Goal: Find specific page/section: Locate a particular part of the current website

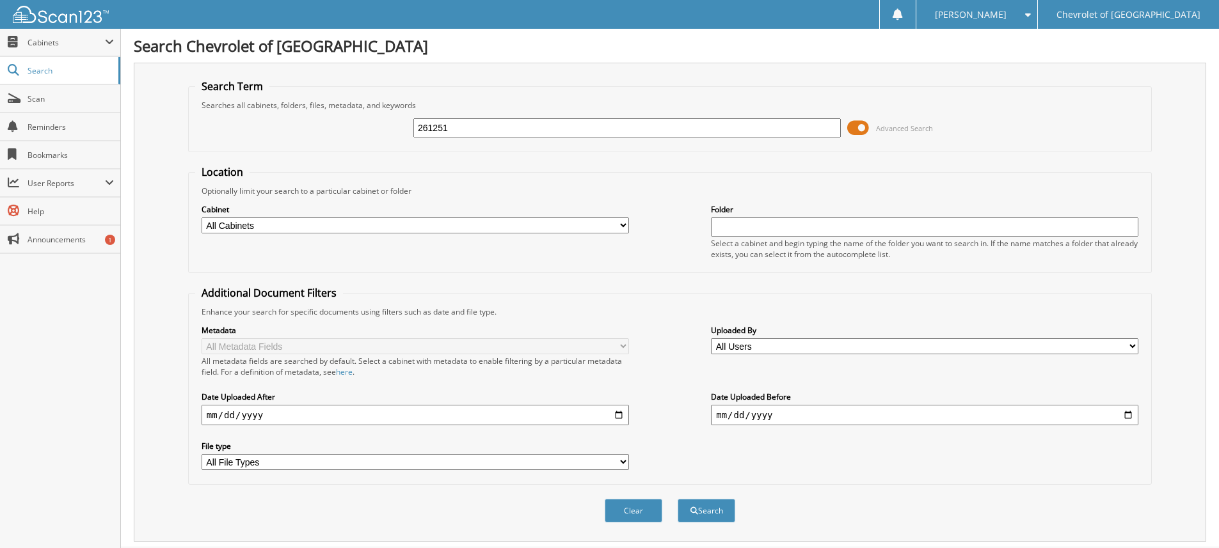
type input "261251"
click at [677, 499] on button "Search" at bounding box center [706, 511] width 58 height 24
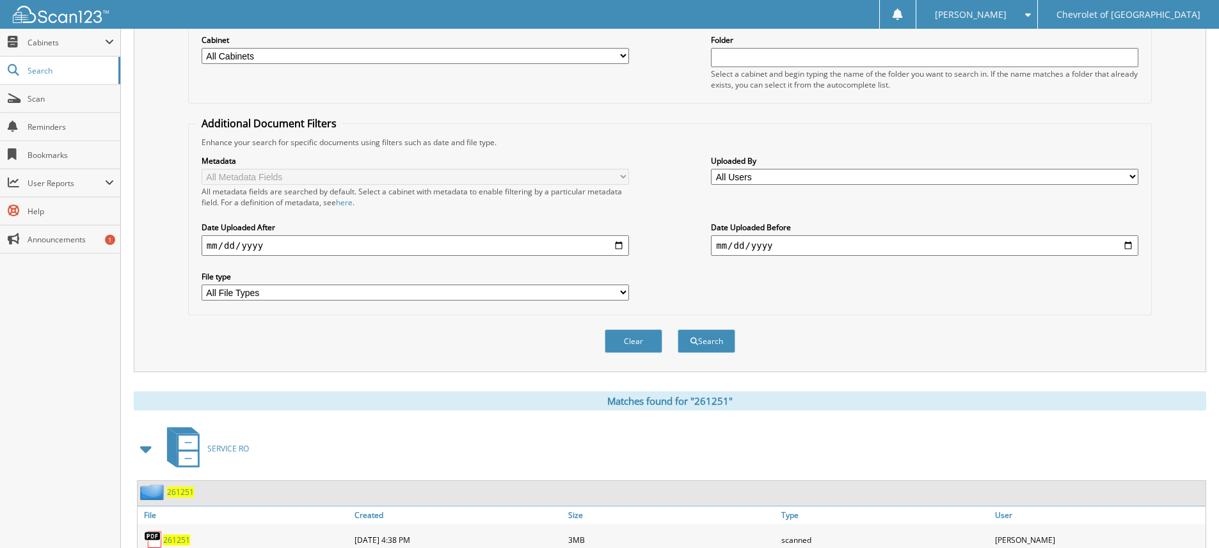
scroll to position [192, 0]
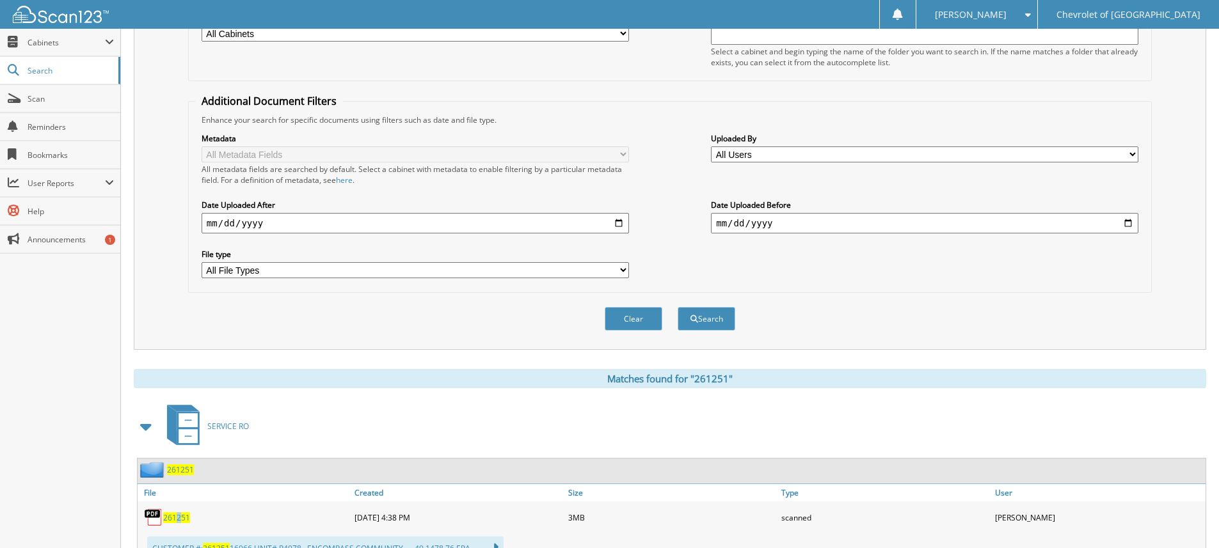
click at [179, 509] on div "261251" at bounding box center [245, 518] width 214 height 26
click at [180, 514] on span "261251" at bounding box center [176, 517] width 27 height 11
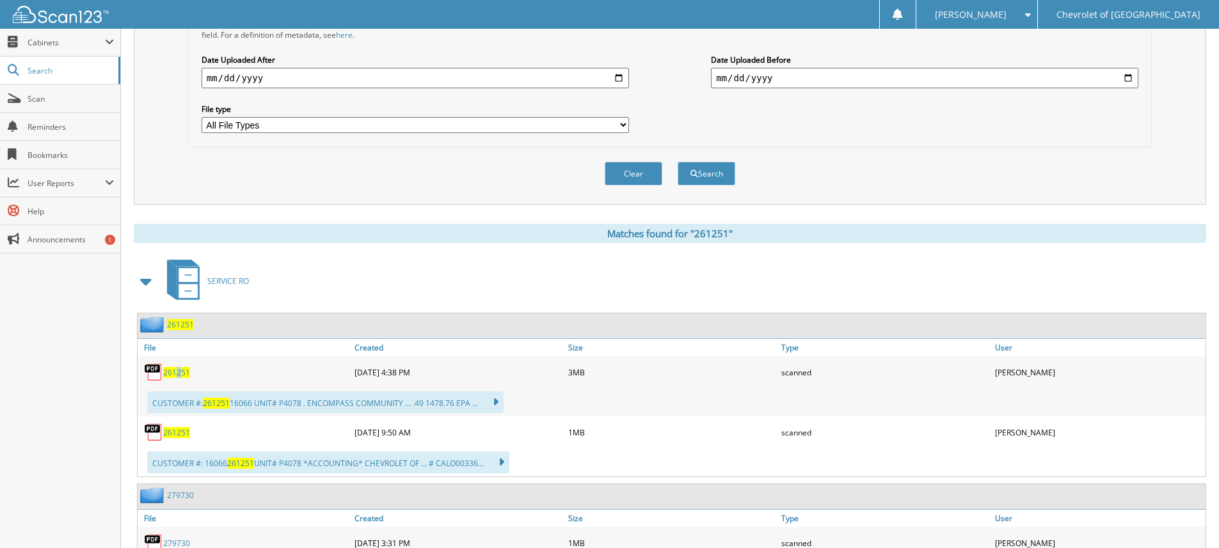
scroll to position [384, 0]
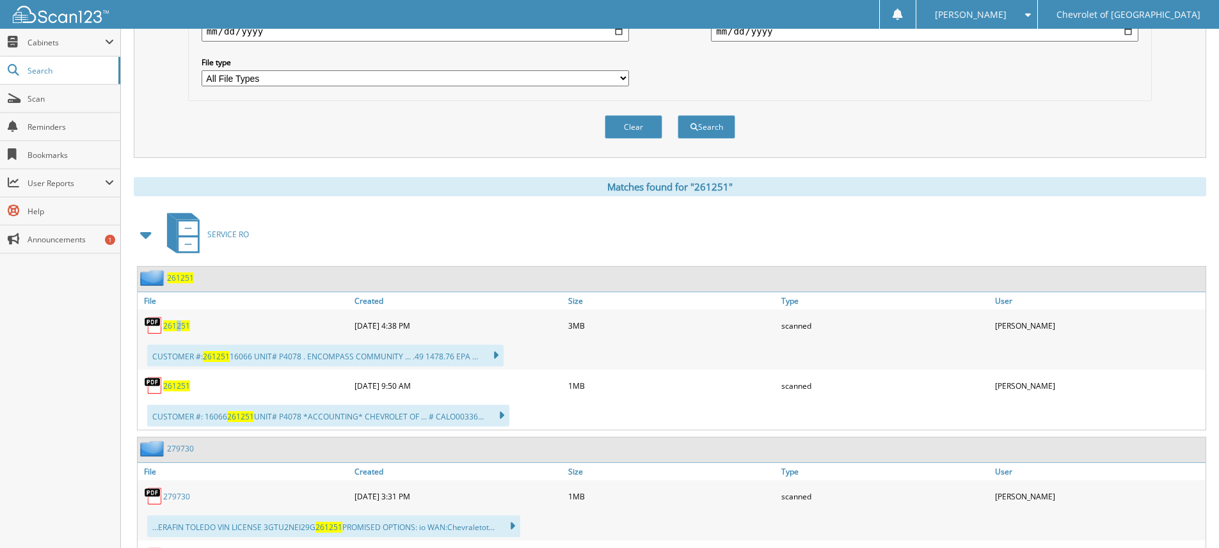
click at [177, 326] on span "261251" at bounding box center [176, 325] width 27 height 11
click at [176, 390] on span "261251" at bounding box center [176, 386] width 27 height 11
click at [167, 326] on span "261251" at bounding box center [176, 325] width 27 height 11
click at [420, 232] on div "SERVICE RO" at bounding box center [670, 234] width 1072 height 51
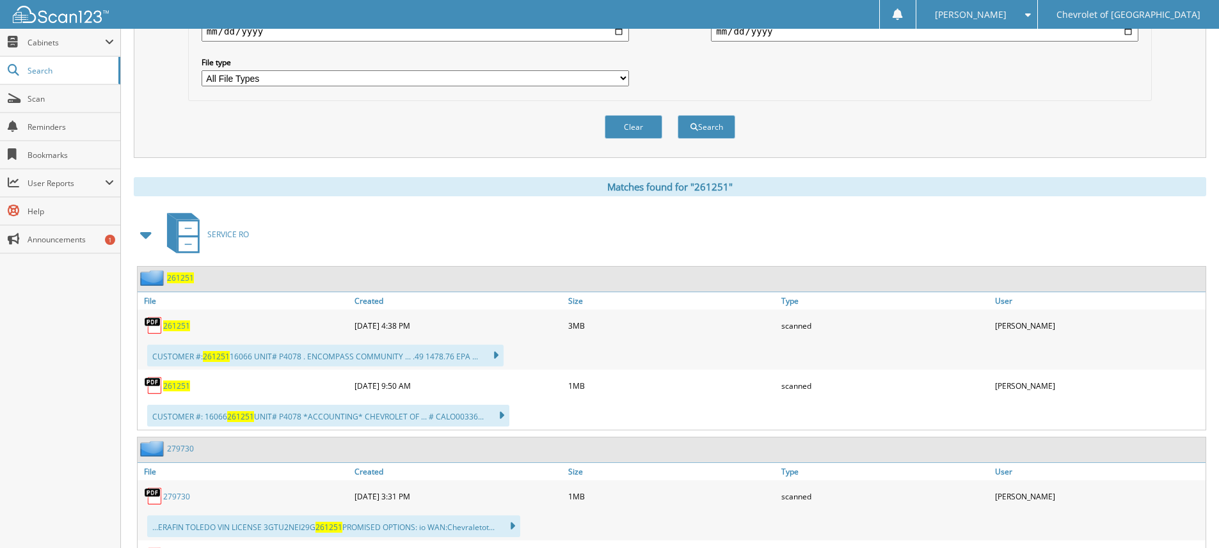
click at [171, 330] on span "261251" at bounding box center [176, 325] width 27 height 11
click at [178, 327] on span "261251" at bounding box center [176, 325] width 27 height 11
